Goal: Book appointment/travel/reservation

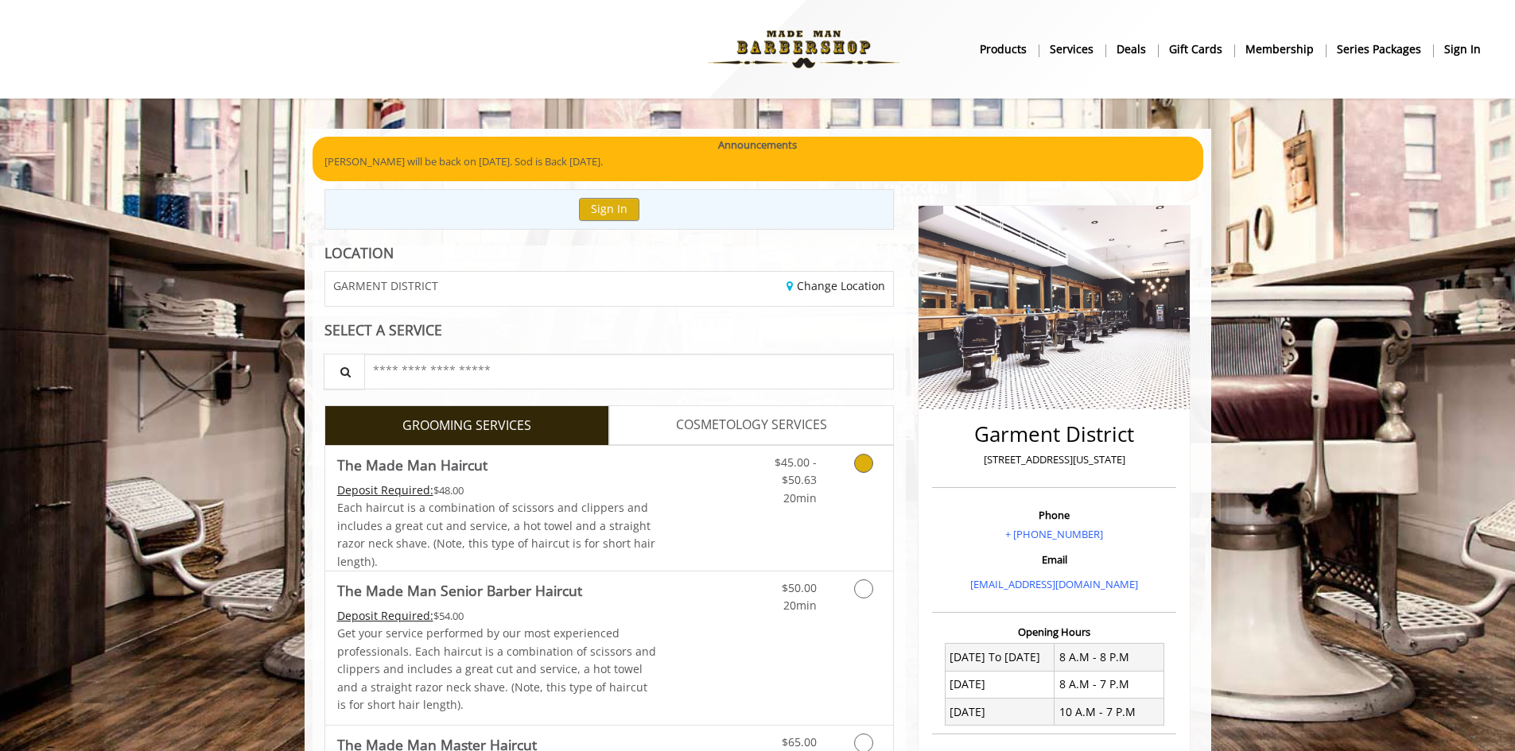
click at [865, 457] on icon "Grooming services" at bounding box center [863, 463] width 19 height 19
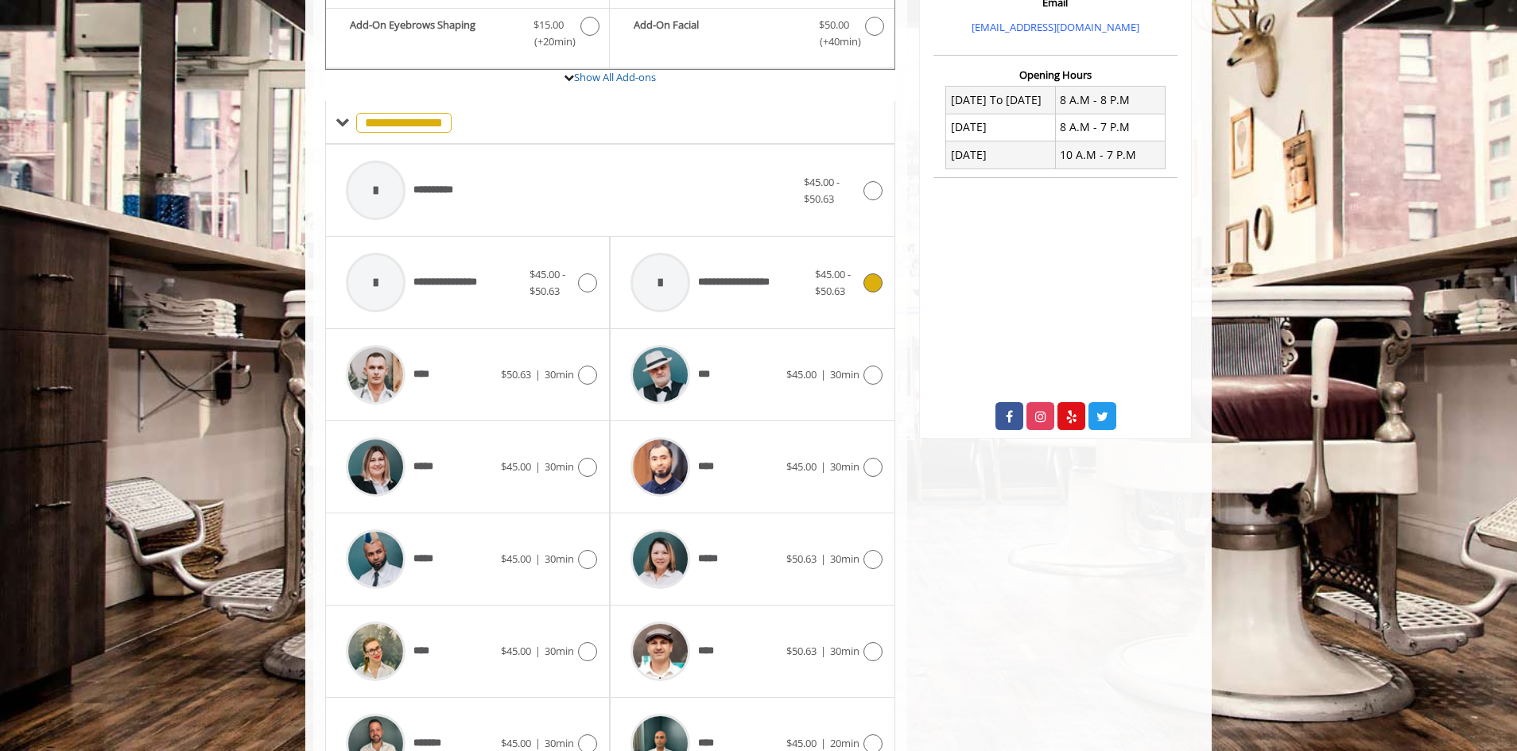
scroll to position [652, 0]
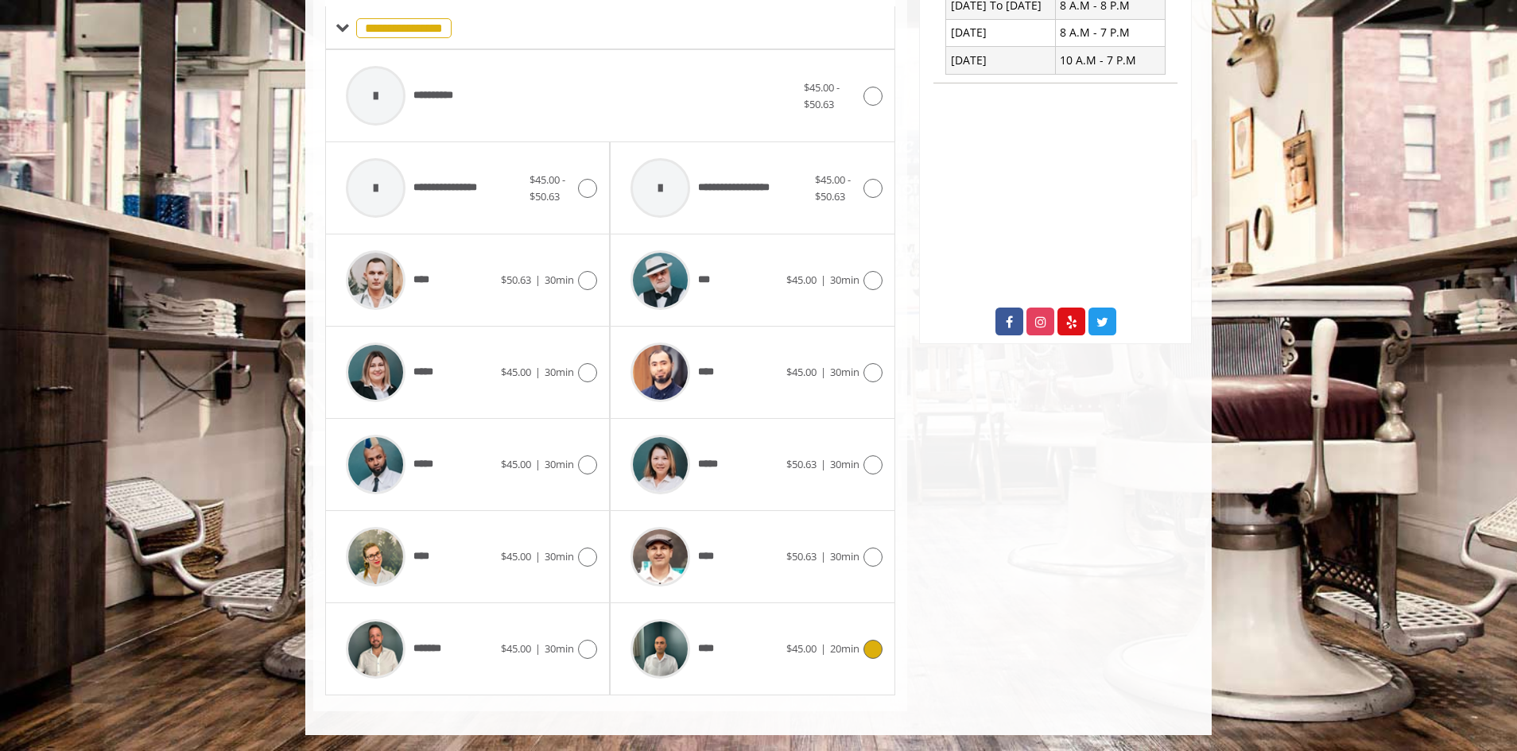
click at [879, 653] on icon at bounding box center [873, 649] width 19 height 19
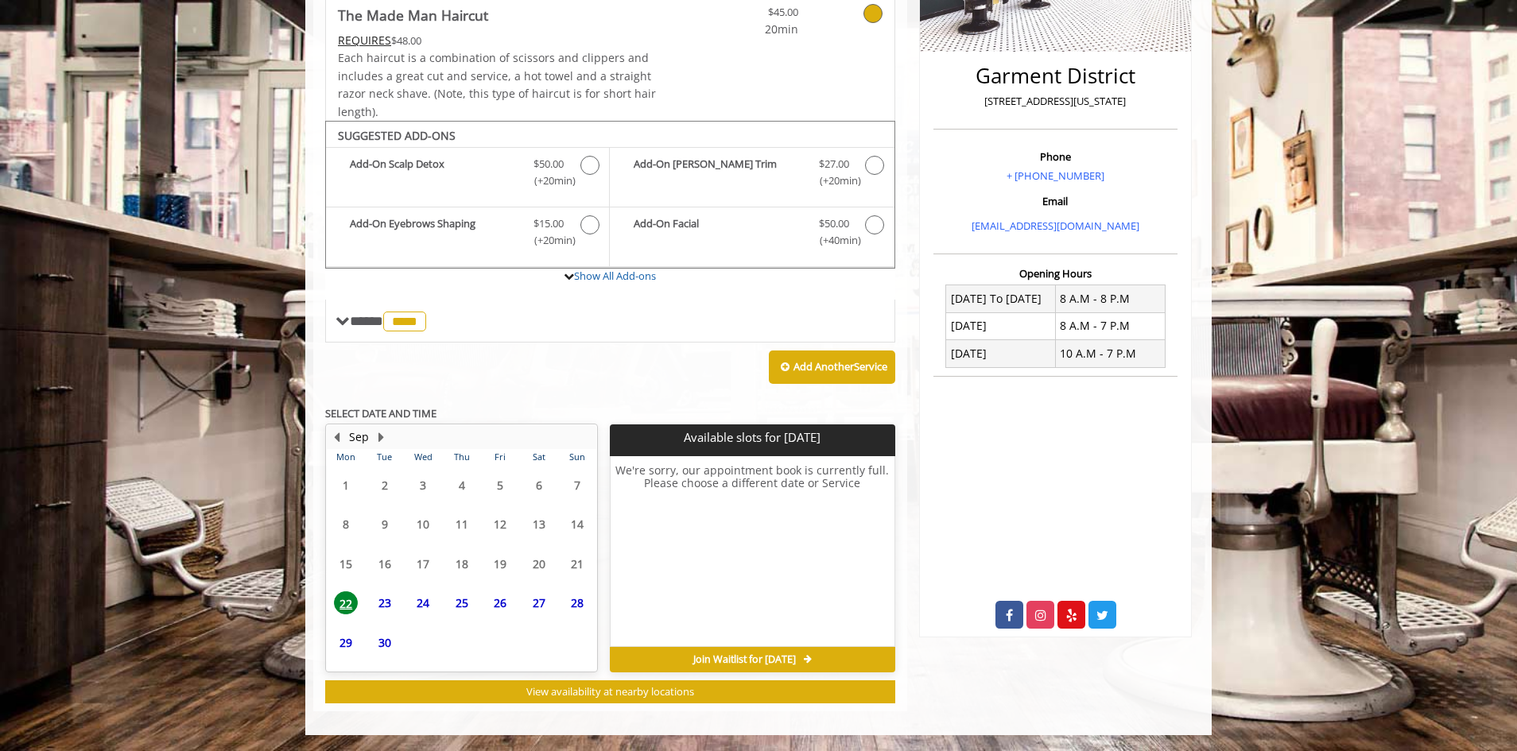
scroll to position [359, 0]
click at [340, 581] on span "22" at bounding box center [346, 572] width 24 height 23
click at [429, 574] on span "24" at bounding box center [423, 572] width 24 height 23
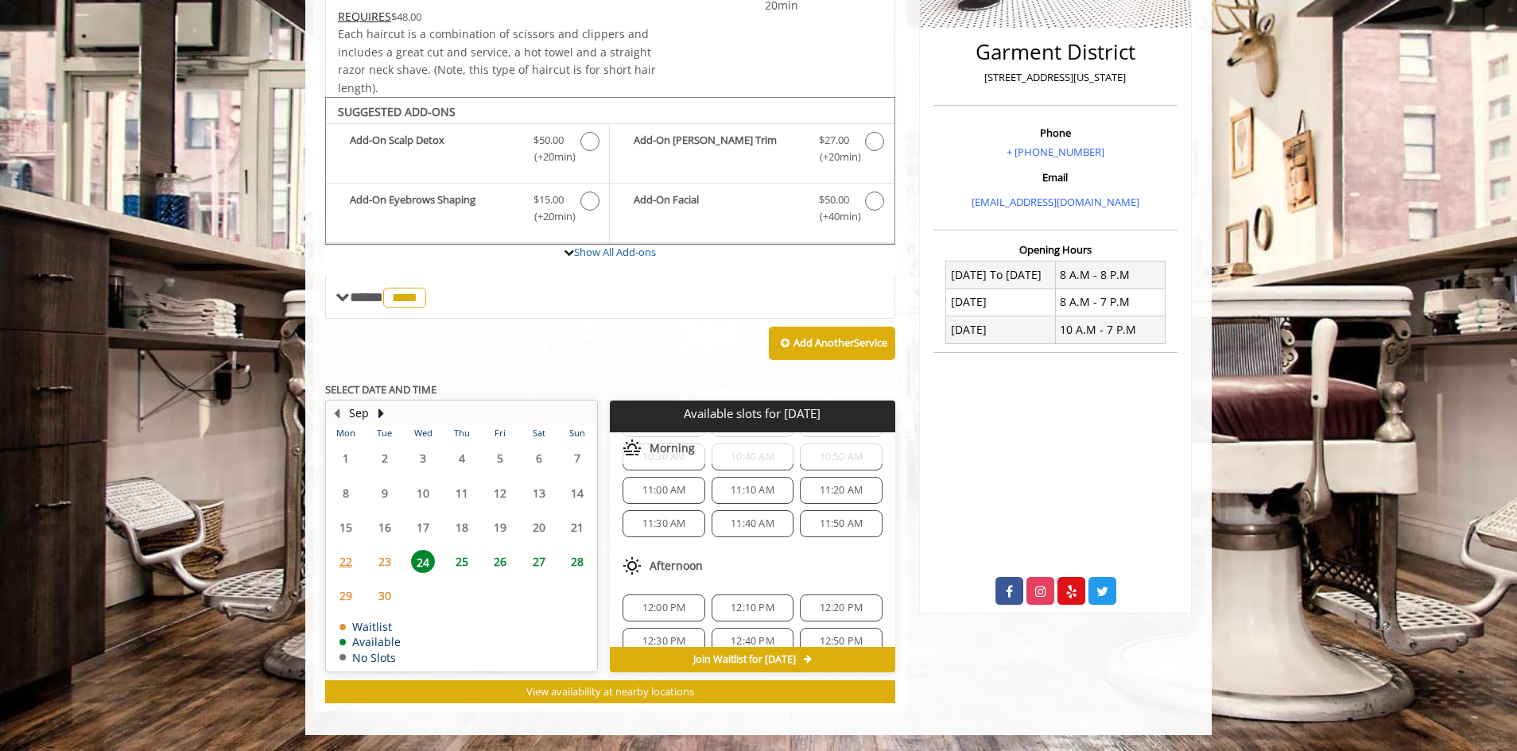
scroll to position [153, 0]
click at [840, 506] on span "11:20 AM" at bounding box center [842, 504] width 44 height 13
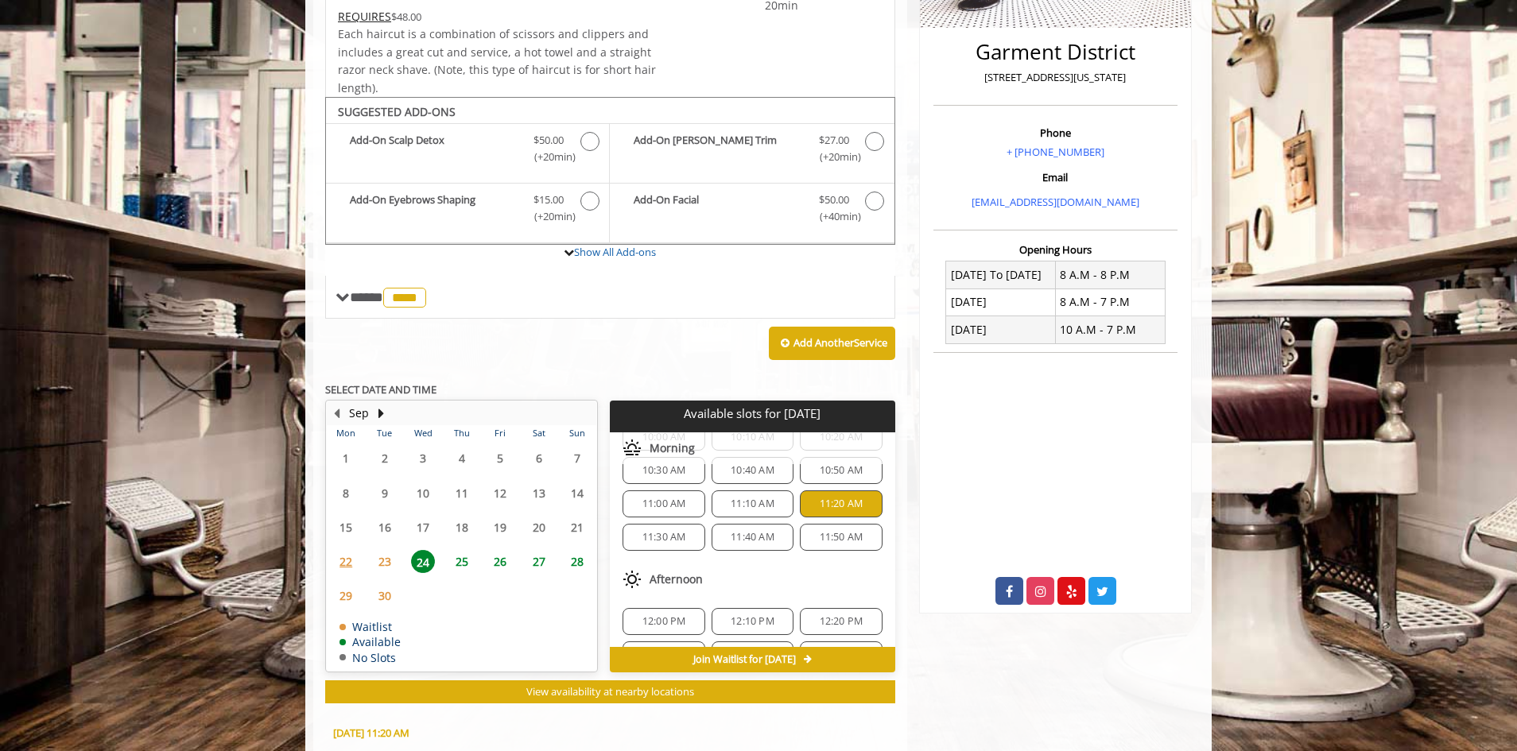
scroll to position [670, 0]
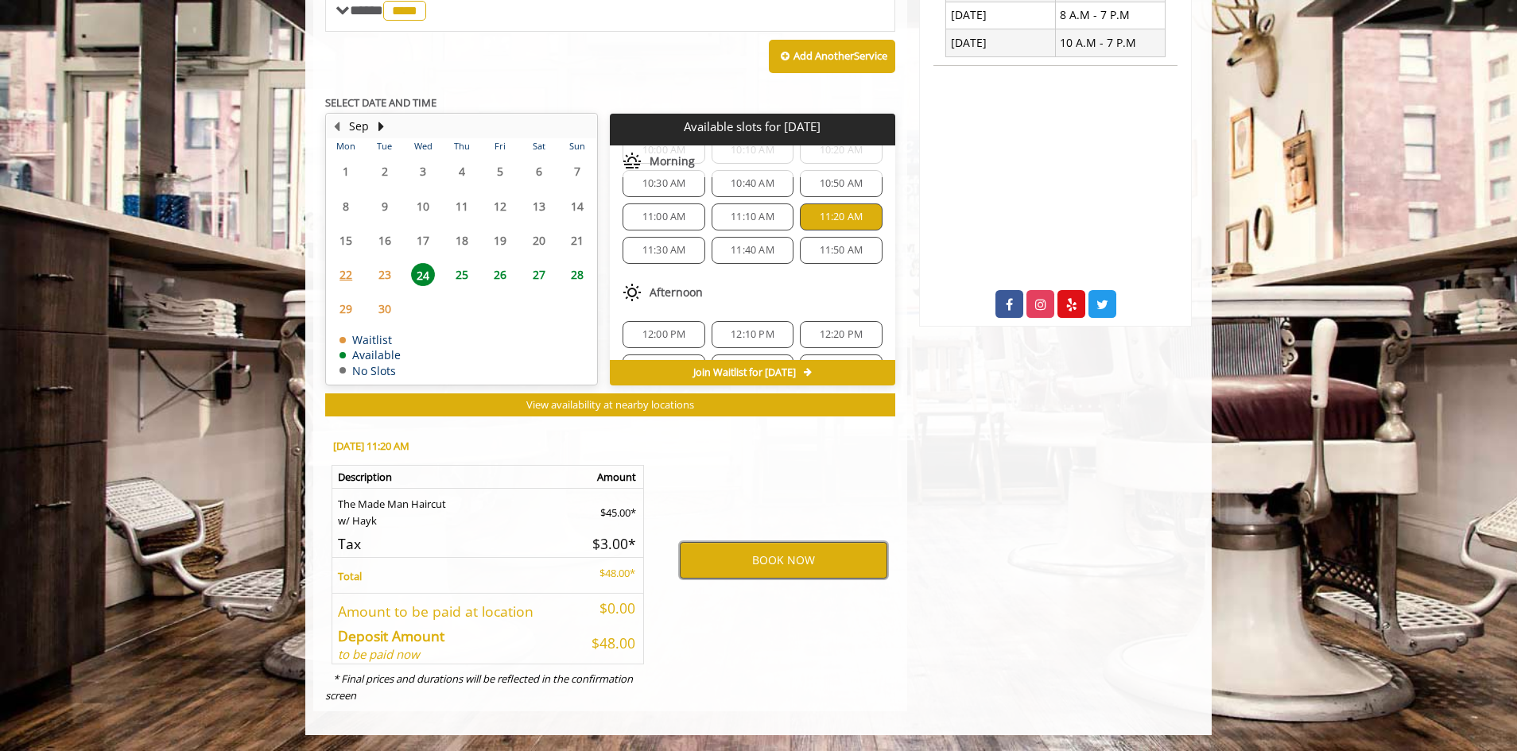
click at [786, 562] on button "BOOK NOW" at bounding box center [784, 560] width 208 height 37
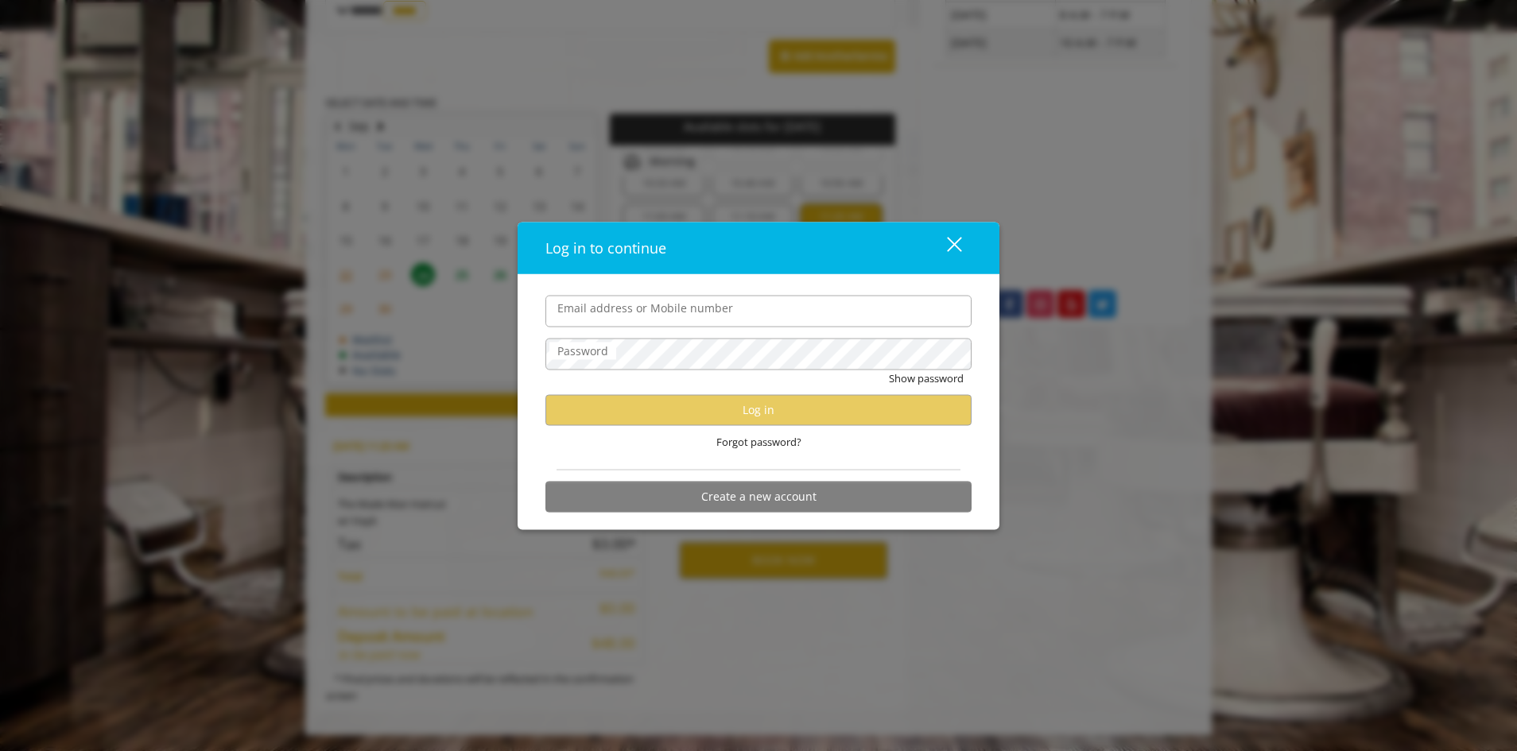
type input "**********"
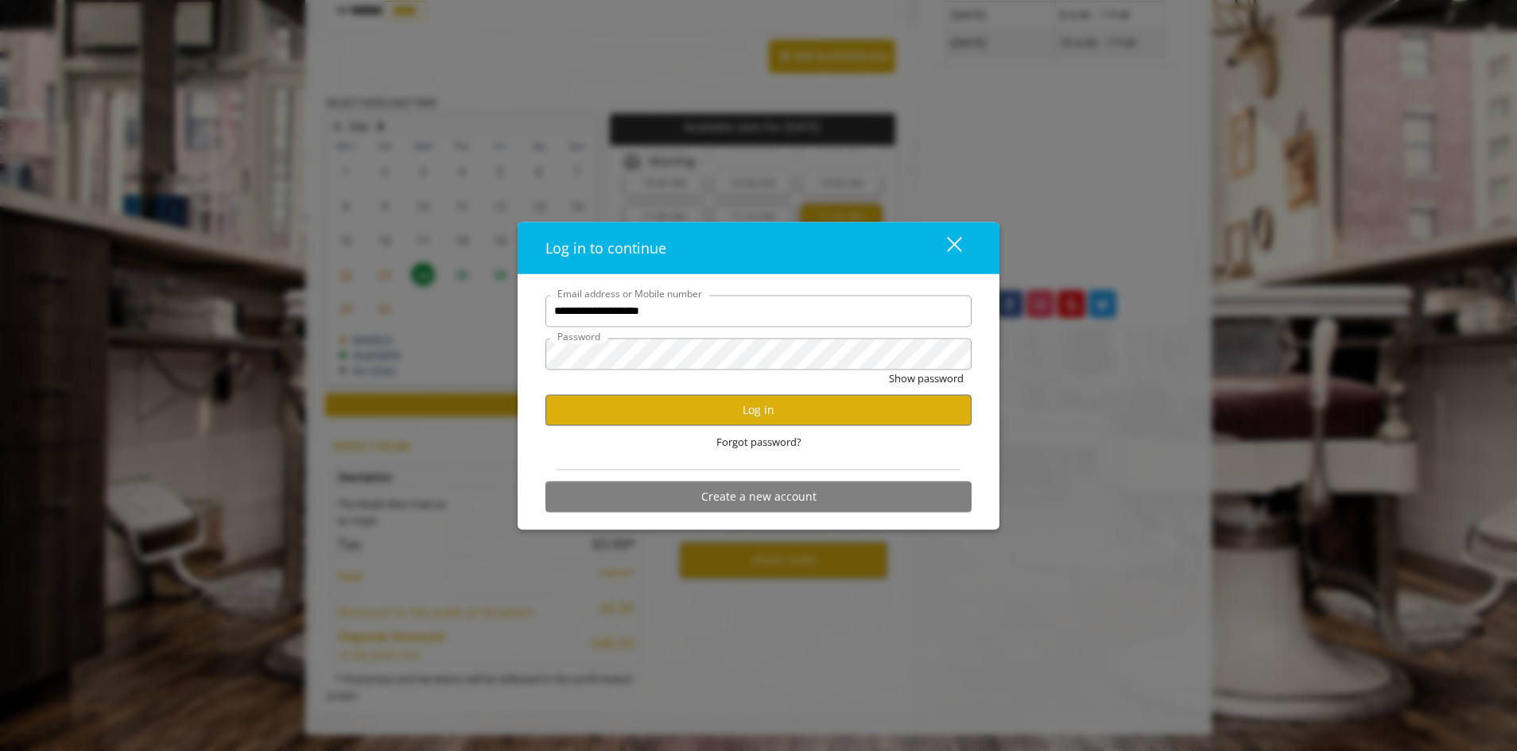
click at [696, 312] on input "**********" at bounding box center [758, 311] width 426 height 32
click at [813, 411] on button "Log in" at bounding box center [758, 409] width 426 height 31
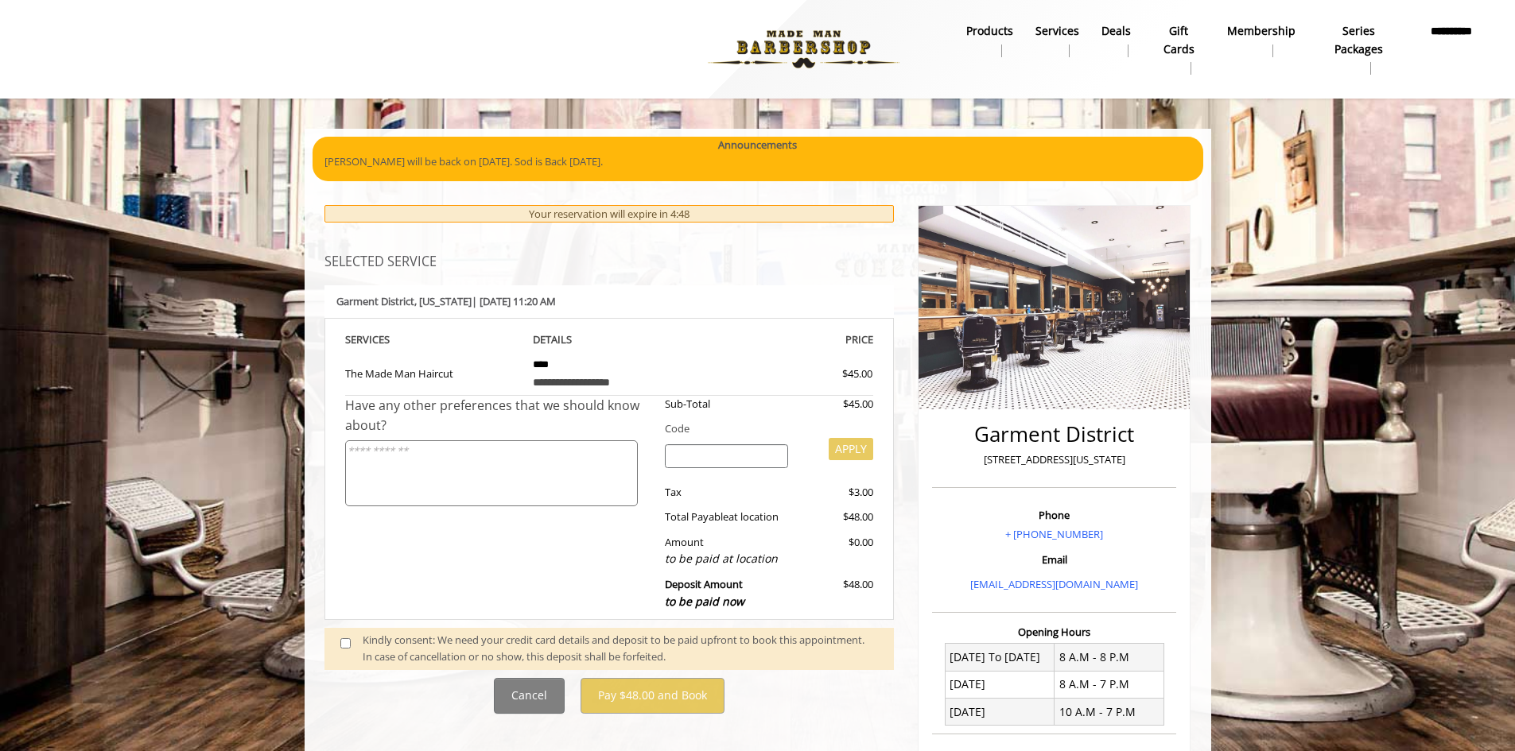
click at [423, 689] on div "Cancel Pay $48.00 and Book" at bounding box center [609, 696] width 594 height 36
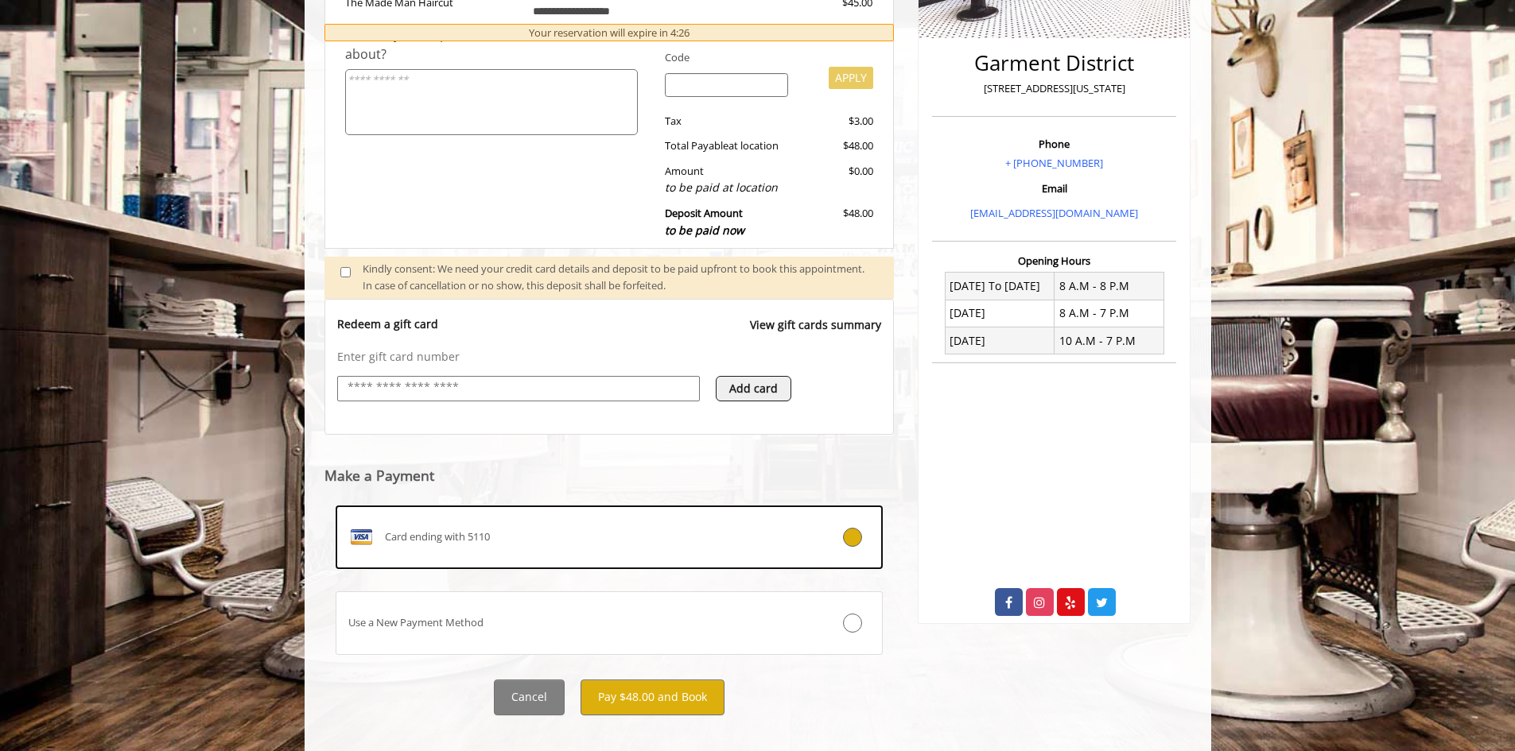
scroll to position [391, 0]
